Goal: Transaction & Acquisition: Obtain resource

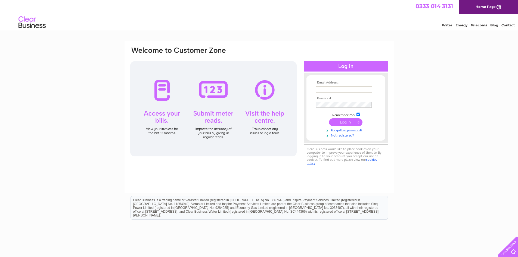
click at [349, 86] on input "text" at bounding box center [344, 89] width 57 height 7
type input "claire.morrison@srem.co.uk"
click at [329, 118] on input "submit" at bounding box center [345, 122] width 33 height 8
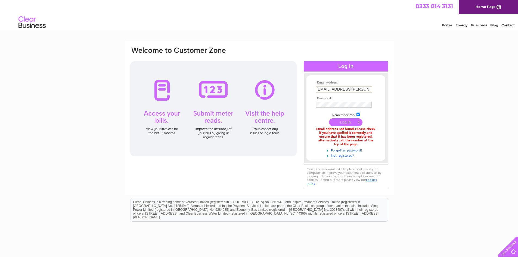
click at [344, 89] on input "claire.morrison@srem.co.uk" at bounding box center [344, 89] width 57 height 7
drag, startPoint x: 364, startPoint y: 87, endPoint x: 271, endPoint y: 88, distance: 93.2
click at [273, 87] on div "Email Address: claire.morrison@srem.co.uk Password:" at bounding box center [259, 117] width 259 height 143
type input "harris.grant@saltirebusinessparks.co.uk"
click at [329, 118] on input "submit" at bounding box center [345, 122] width 33 height 8
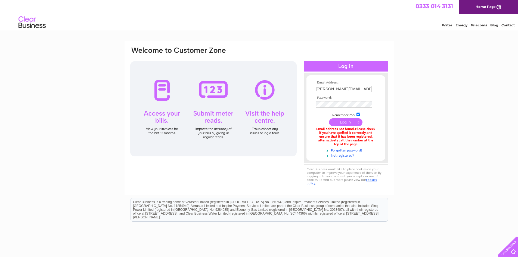
click at [346, 120] on input "submit" at bounding box center [345, 122] width 33 height 8
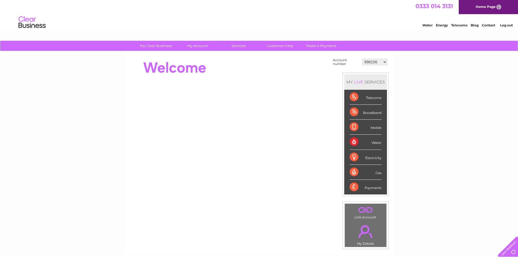
click at [382, 63] on select "998156 1093606 1093609 1093610 1118607 1118611 1118612 1118613 1118614 1118615 …" at bounding box center [374, 62] width 25 height 7
click at [430, 78] on div "My Clear Business Login Details My Details My Preferences Link Account My Accou…" at bounding box center [259, 194] width 518 height 307
click at [366, 64] on select "998156 1093606 1093609 1093610 1118607 1118611 1118612 1118613 1118614 1118615 …" at bounding box center [374, 62] width 25 height 7
select select "30286117"
click at [363, 59] on select "998156 1093606 1093609 1093610 1118607 1118611 1118612 1118613 1118614 1118615 …" at bounding box center [374, 62] width 25 height 7
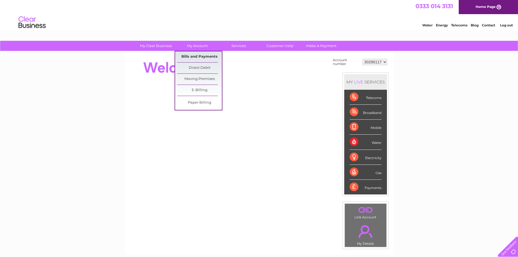
click at [200, 55] on link "Bills and Payments" at bounding box center [199, 56] width 45 height 11
click at [201, 59] on link "Bills and Payments" at bounding box center [199, 56] width 45 height 11
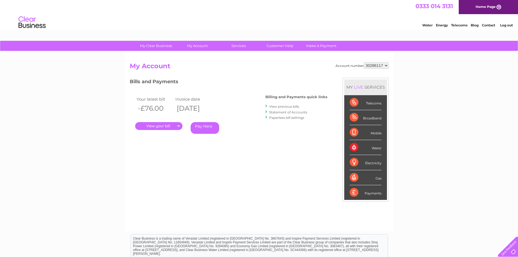
click at [166, 122] on div ". Pay Here" at bounding box center [189, 118] width 109 height 8
click at [164, 128] on link "." at bounding box center [158, 126] width 47 height 8
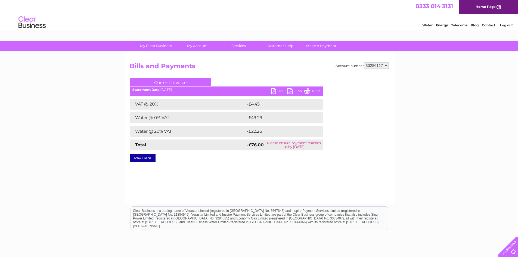
click at [277, 91] on link "PDF" at bounding box center [279, 92] width 16 height 8
